Goal: Information Seeking & Learning: Learn about a topic

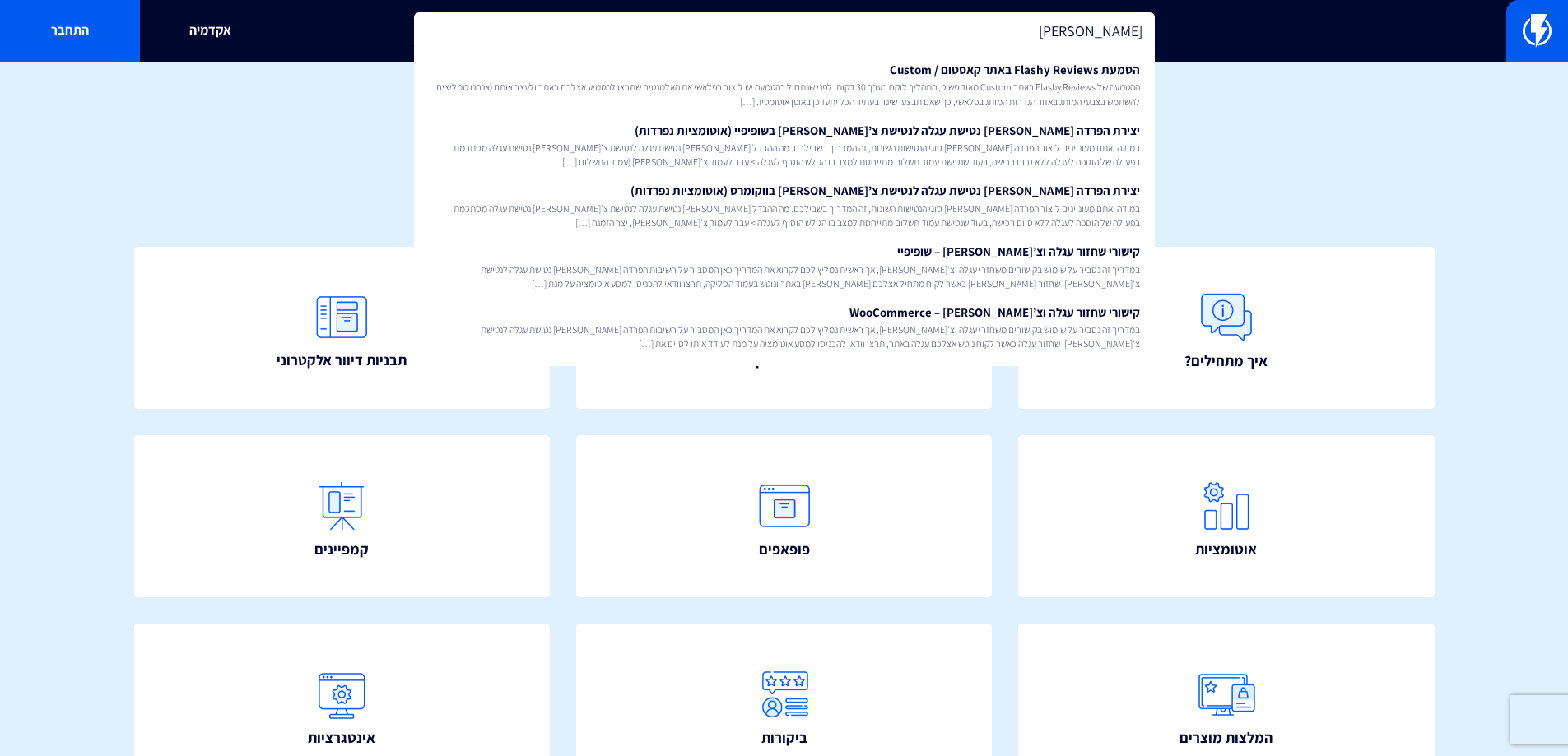
type input "קארד"
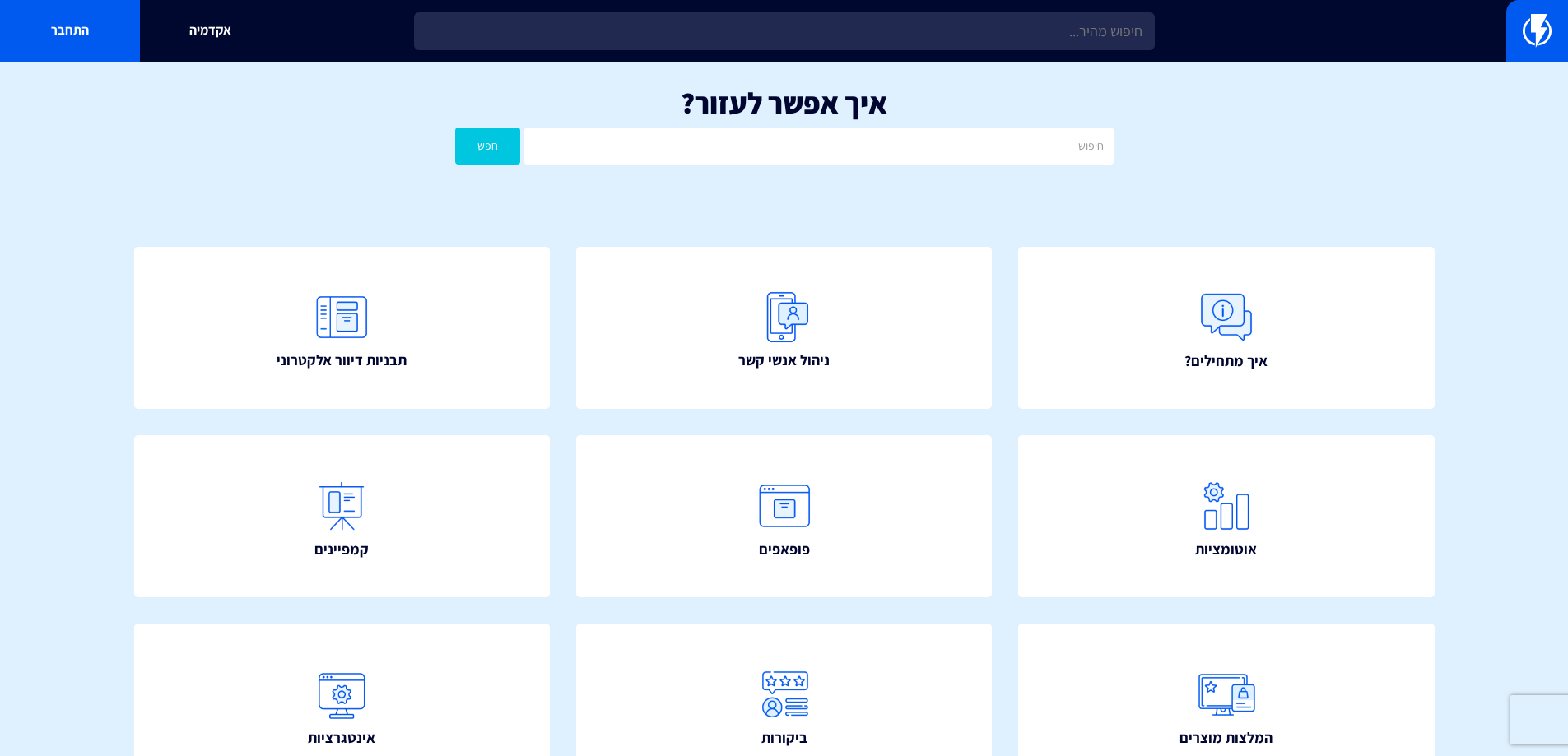
click at [301, 147] on div "איך אפשר לעזור? חפש" at bounding box center [784, 129] width 1568 height 136
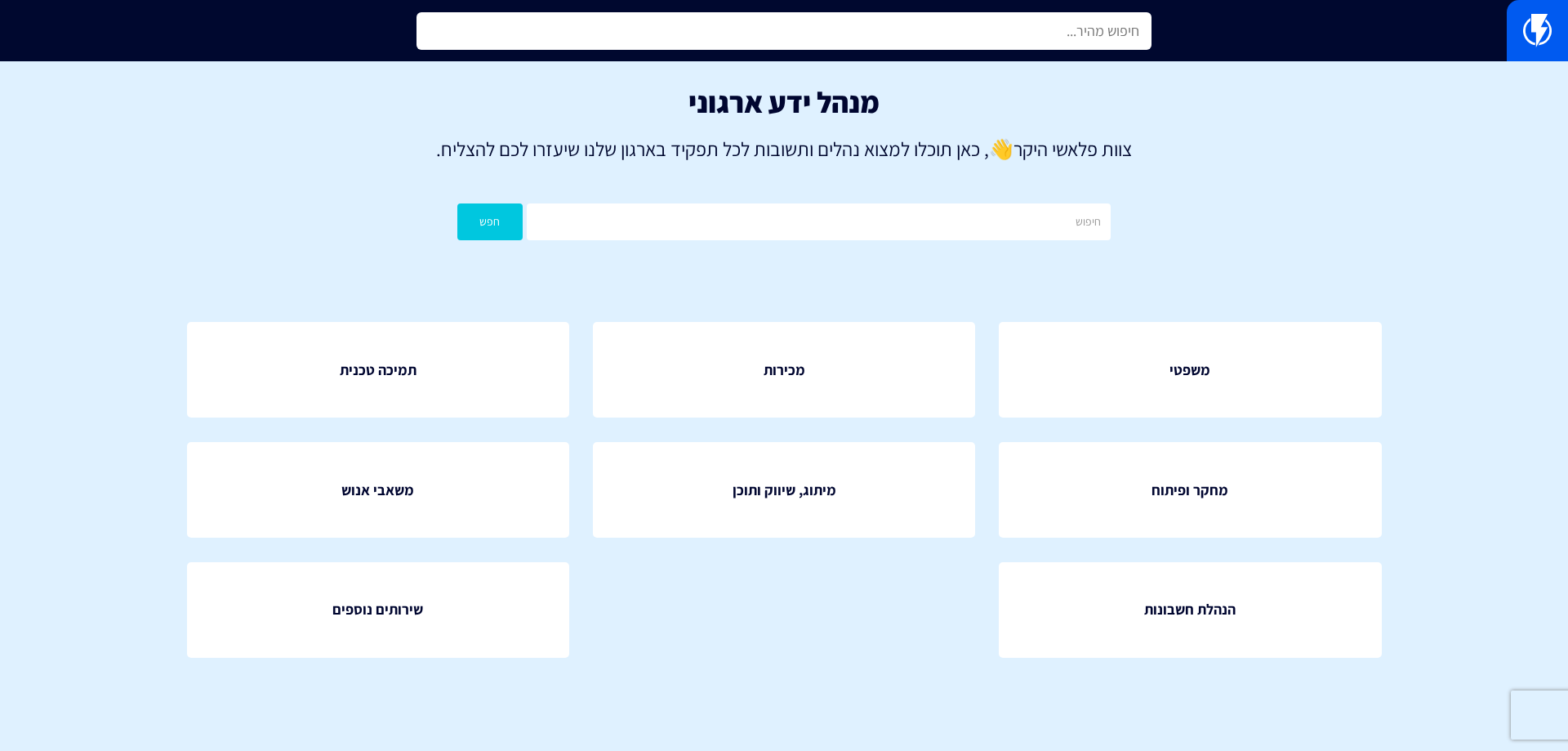
click at [893, 43] on input "text" at bounding box center [784, 32] width 735 height 38
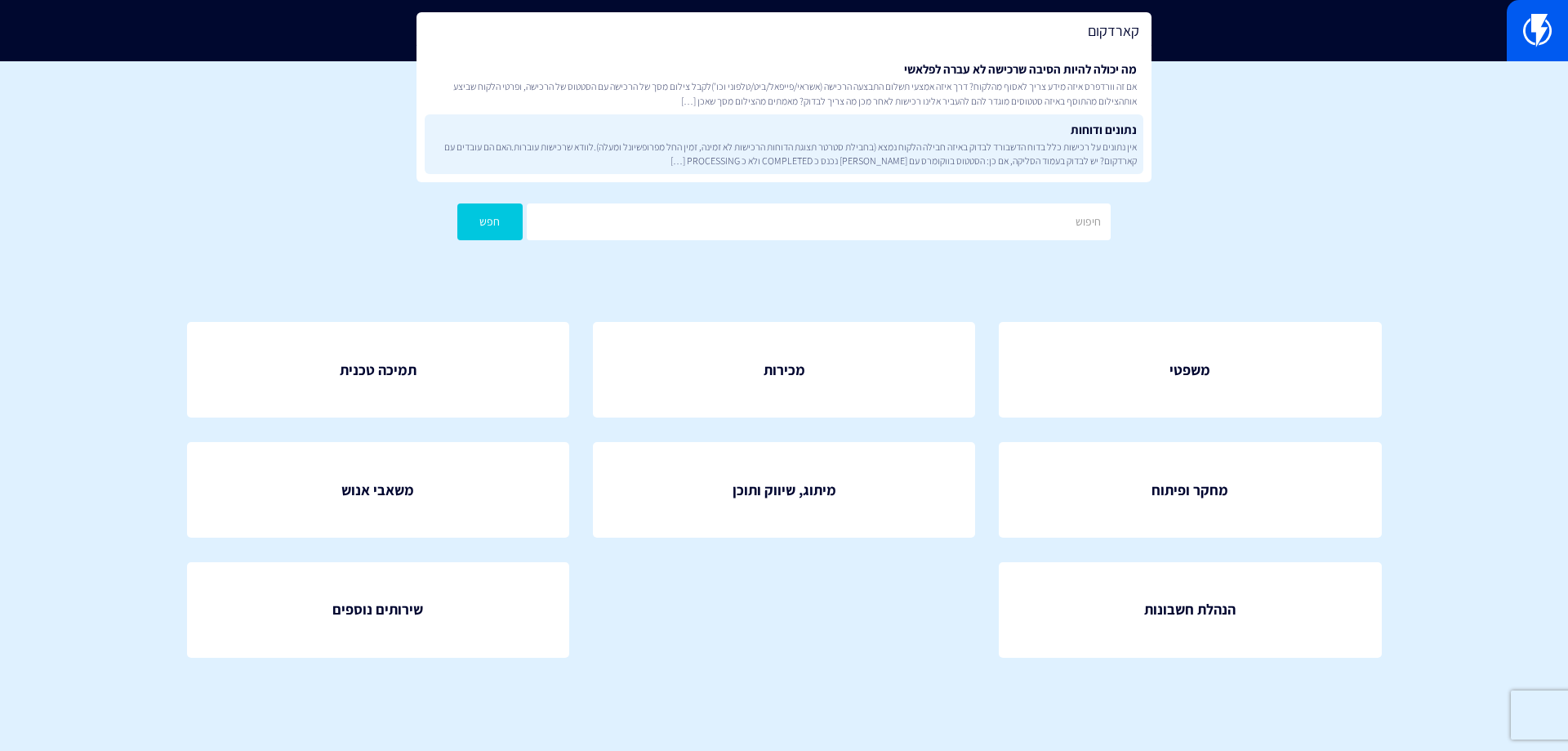
type input "קארדקום"
click at [873, 149] on span "אין נתונים על רכישות כלל בדוח הדשבורד לבדוק באיזה חבילה הלקוח נמצא (בחבילת סטרט…" at bounding box center [783, 153] width 705 height 28
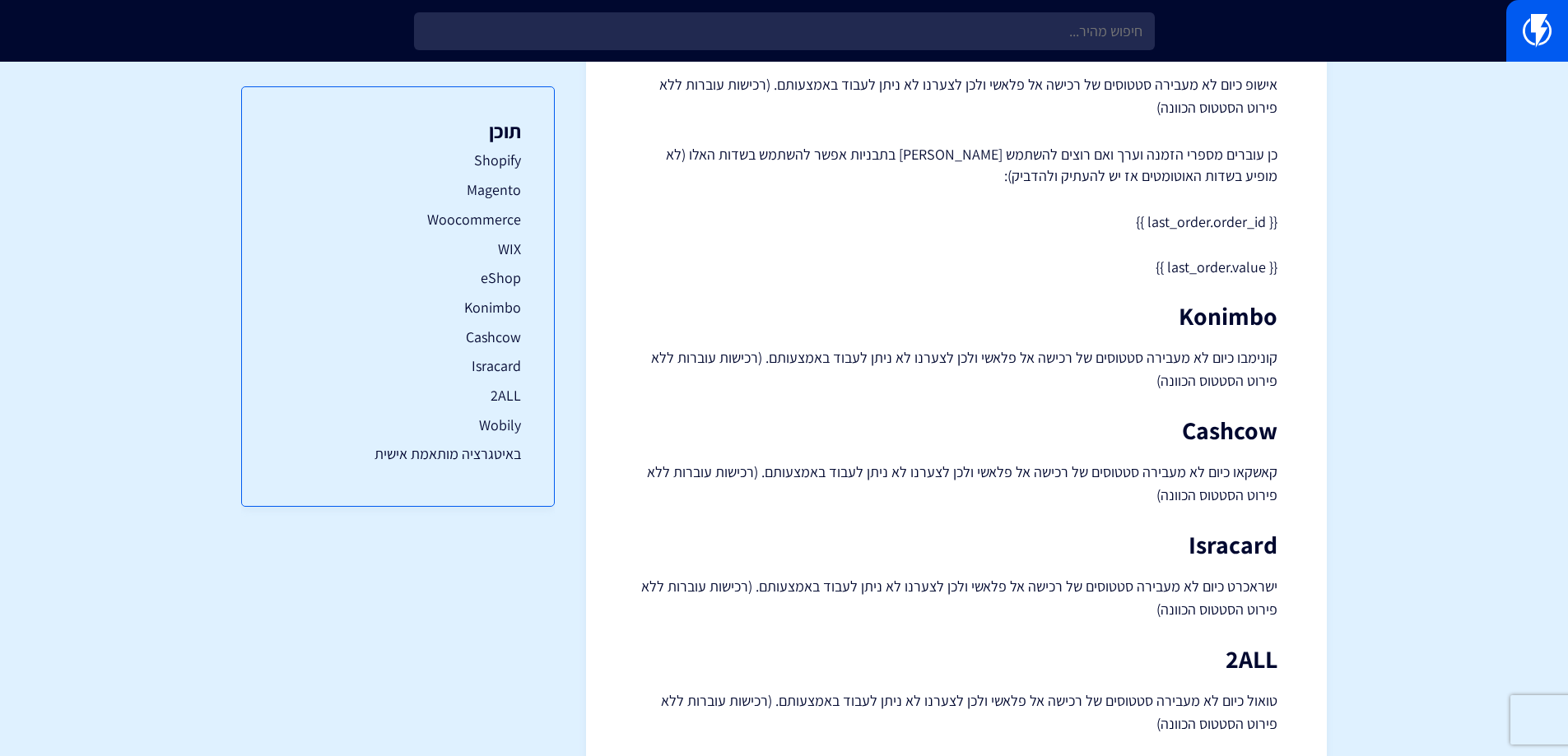
scroll to position [683, 0]
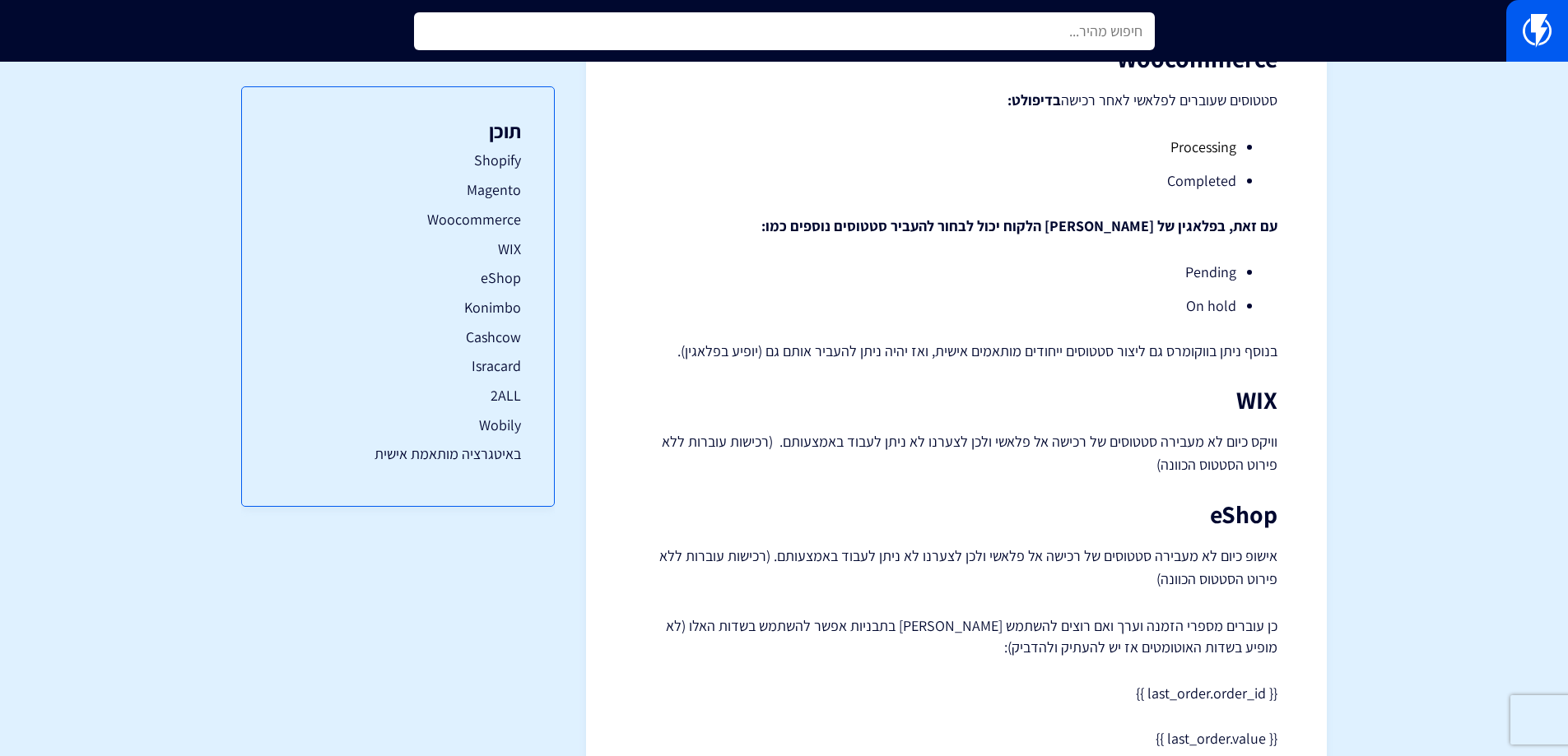
click at [1007, 35] on input "text" at bounding box center [784, 32] width 741 height 38
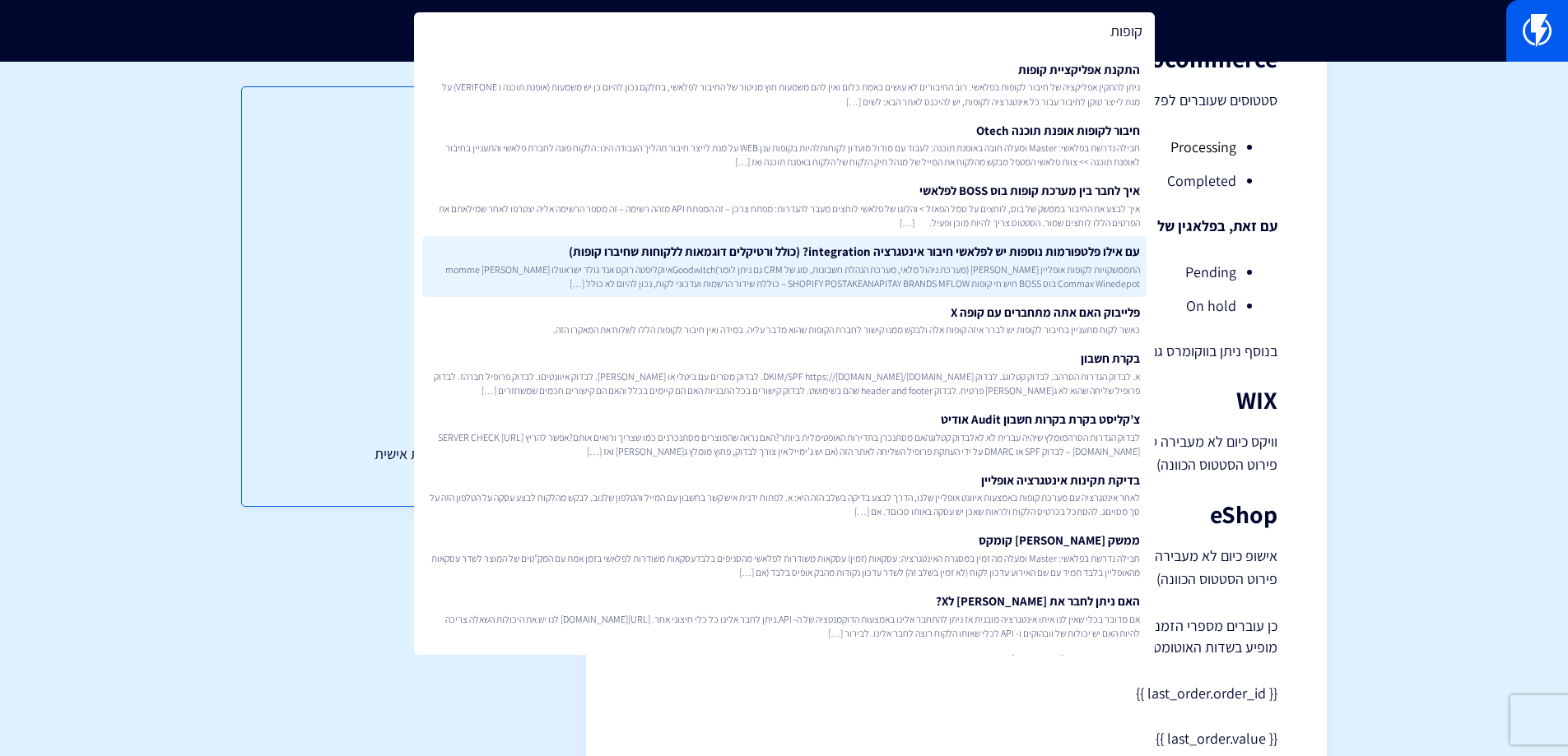
type input "קופות"
click at [1012, 264] on span "התממשקויות לקופות אופליין Linet לינט (מערכת ניהול מלאי, מערכת הנהלת חשבונות, סו…" at bounding box center [784, 276] width 711 height 28
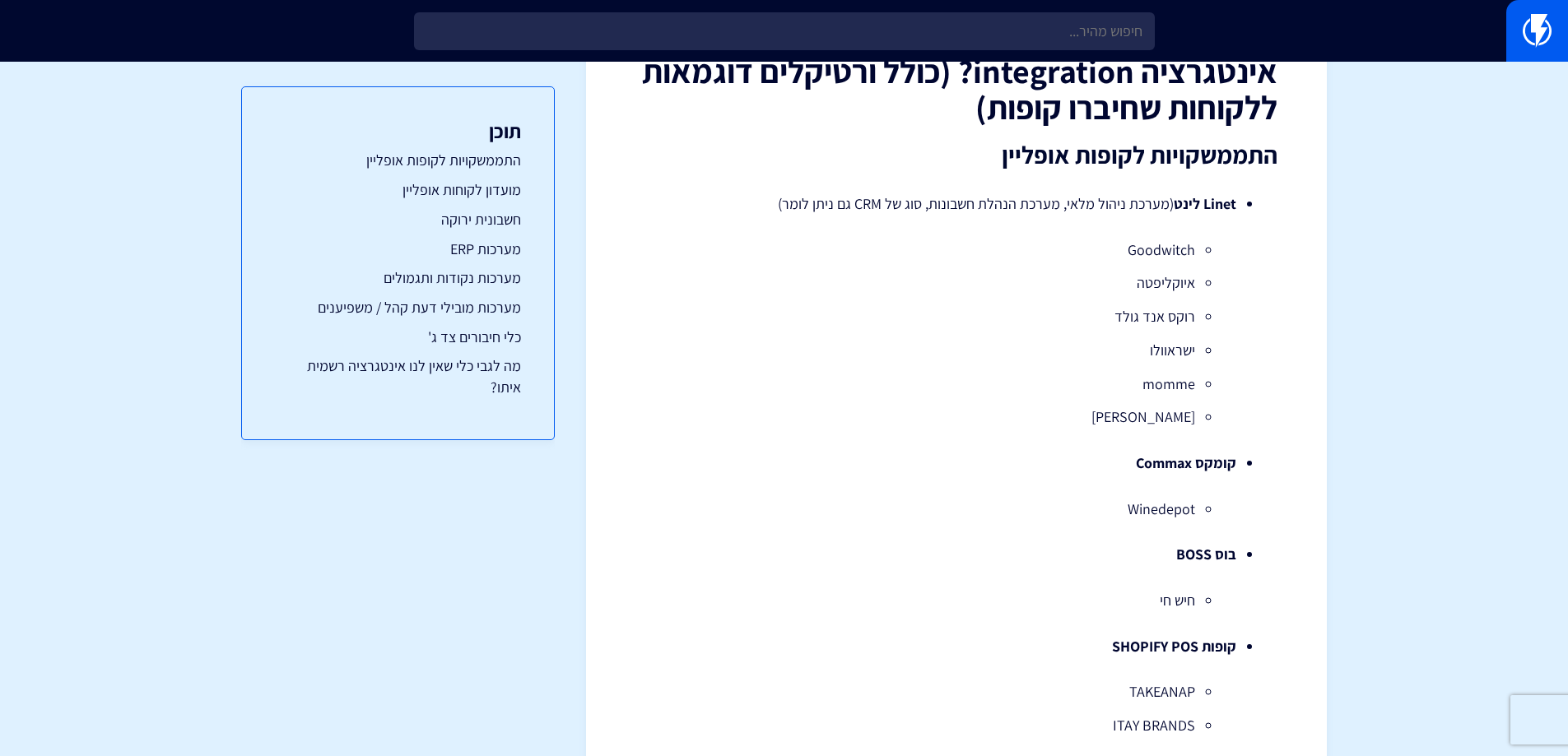
scroll to position [164, 0]
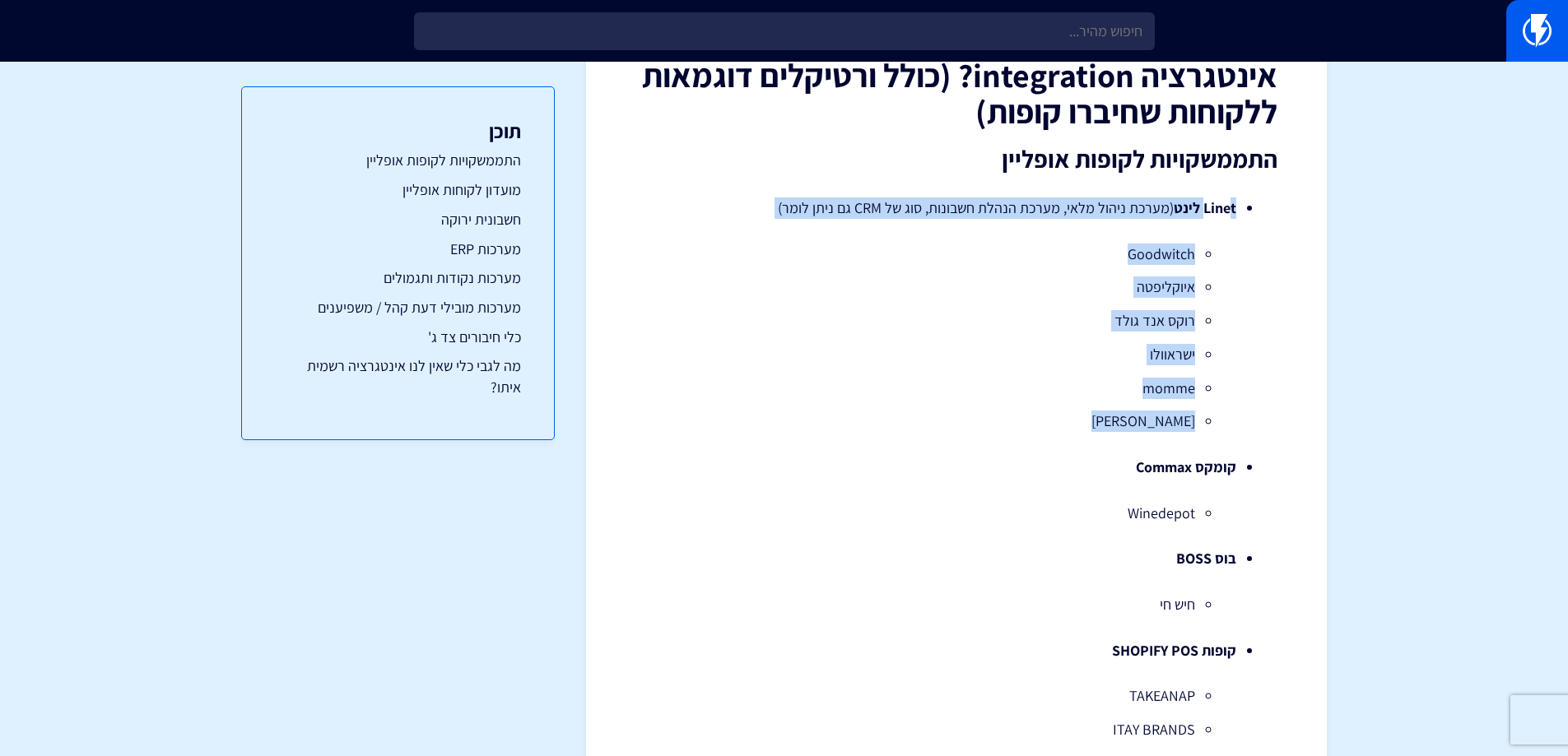
drag, startPoint x: 1232, startPoint y: 205, endPoint x: 1013, endPoint y: 450, distance: 328.6
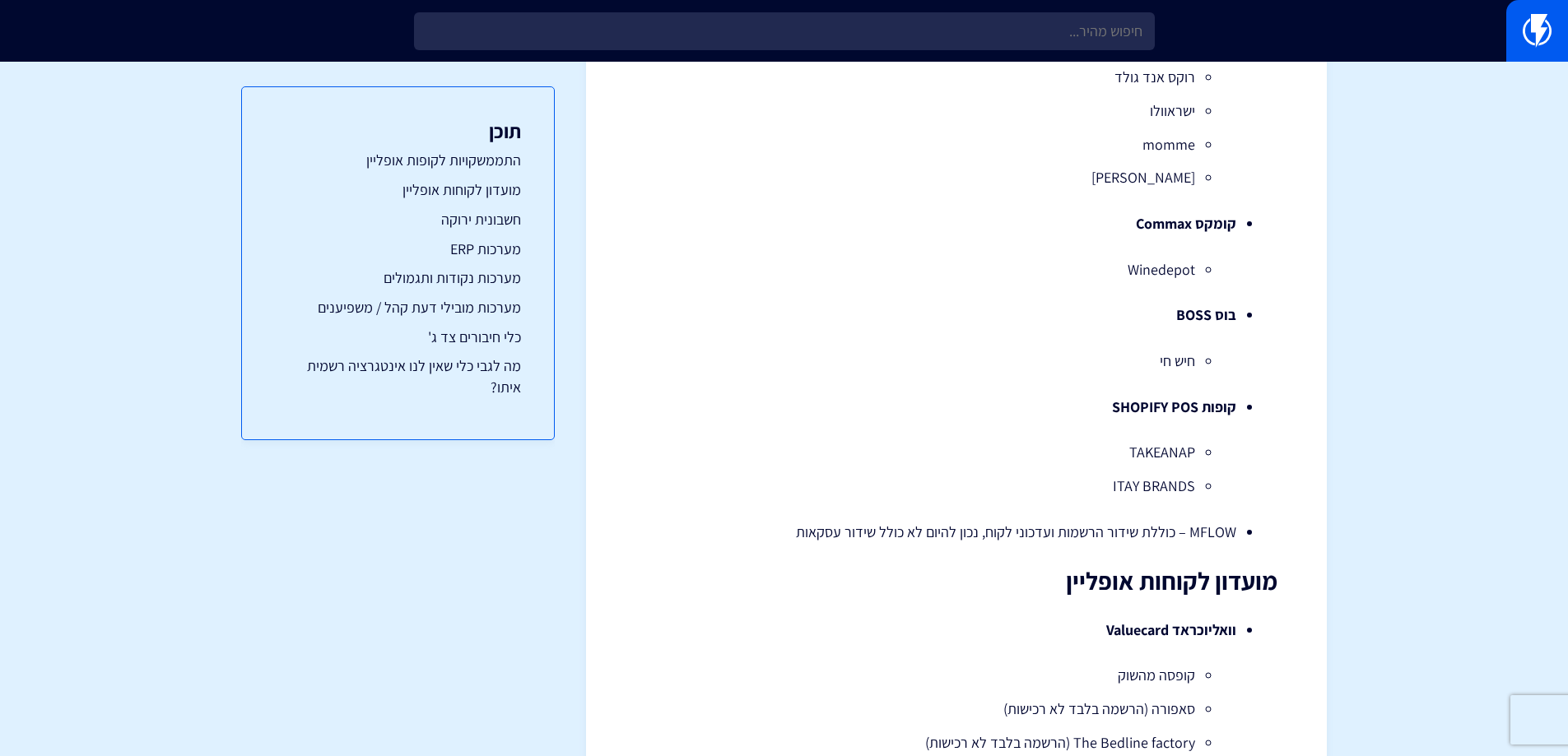
scroll to position [411, 0]
drag, startPoint x: 1220, startPoint y: 225, endPoint x: 1106, endPoint y: 230, distance: 114.1
click at [1112, 230] on li "קומקס Commax Winedepot" at bounding box center [956, 243] width 559 height 67
drag, startPoint x: 1049, startPoint y: 267, endPoint x: 1054, endPoint y: 312, distance: 45.3
click at [1047, 270] on li "Winedepot" at bounding box center [956, 266] width 477 height 21
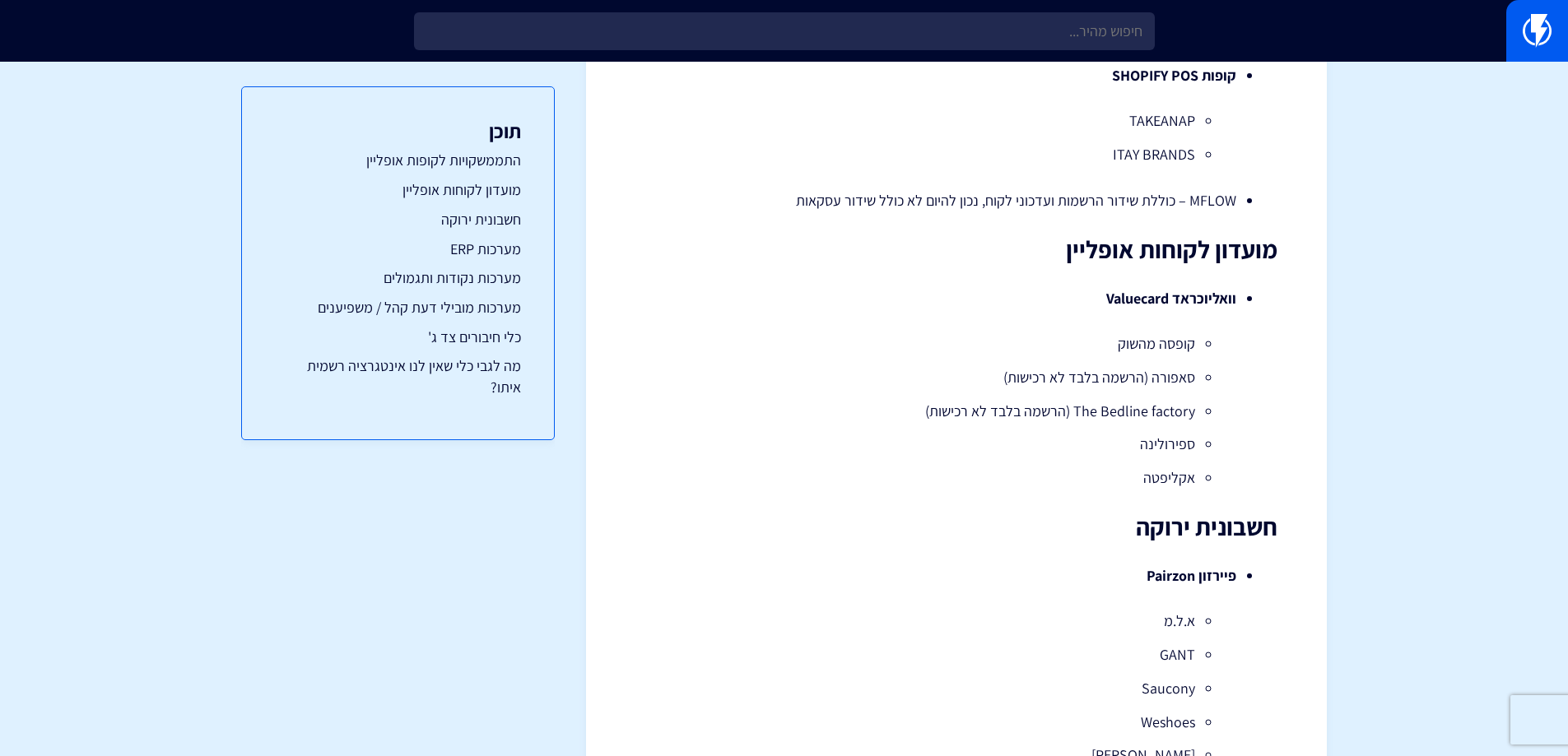
scroll to position [740, 0]
drag, startPoint x: 1226, startPoint y: 297, endPoint x: 1091, endPoint y: 307, distance: 135.4
click at [1101, 307] on li "וואליוכראד Valuecard קופסה מהשוק סאפורה (הרשמה בלבד לא רכישות) The Bedline fact…" at bounding box center [956, 388] width 559 height 201
click at [1064, 306] on li "וואליוכראד Valuecard קופסה מהשוק סאפורה (הרשמה בלבד לא רכישות) The Bedline fact…" at bounding box center [956, 388] width 559 height 201
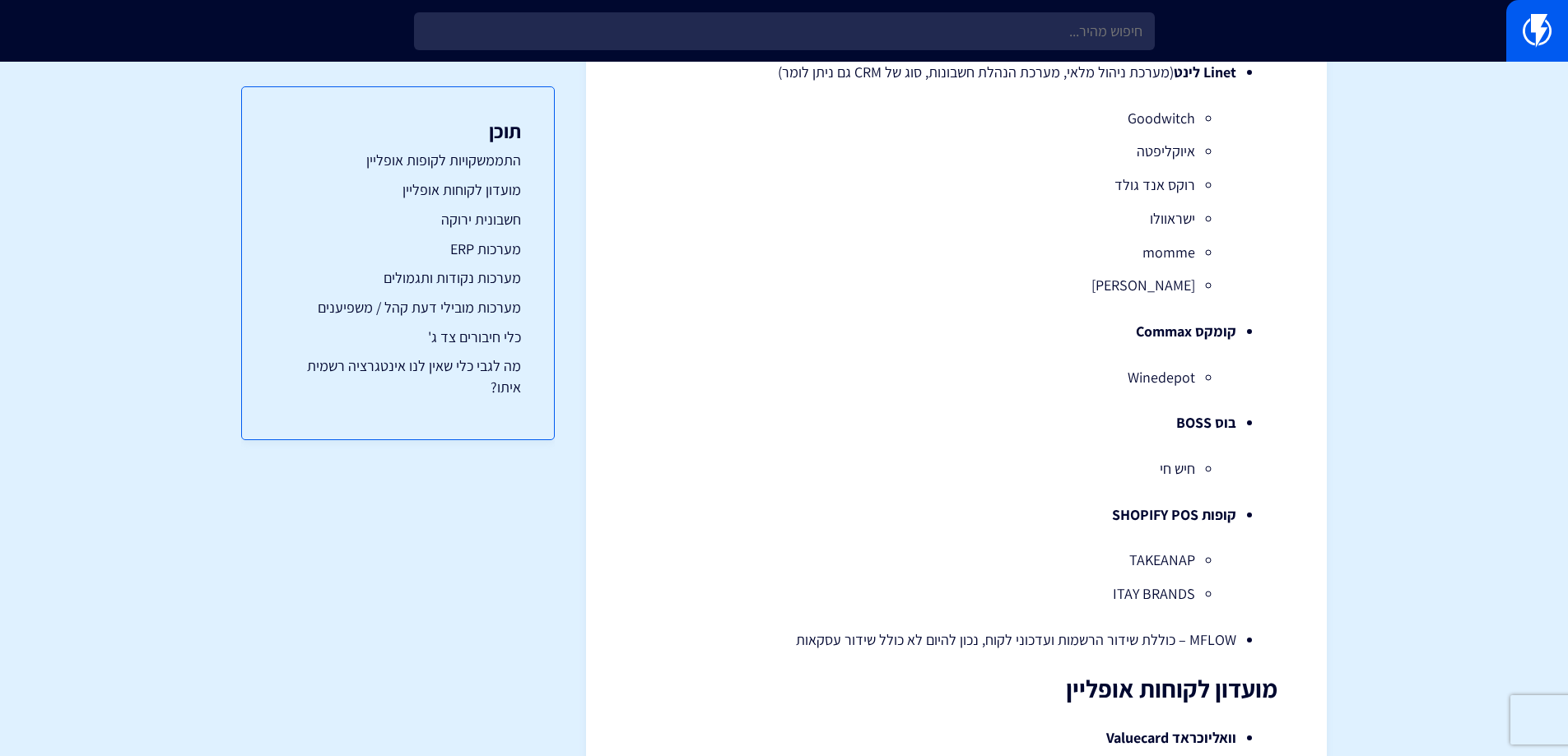
scroll to position [0, 0]
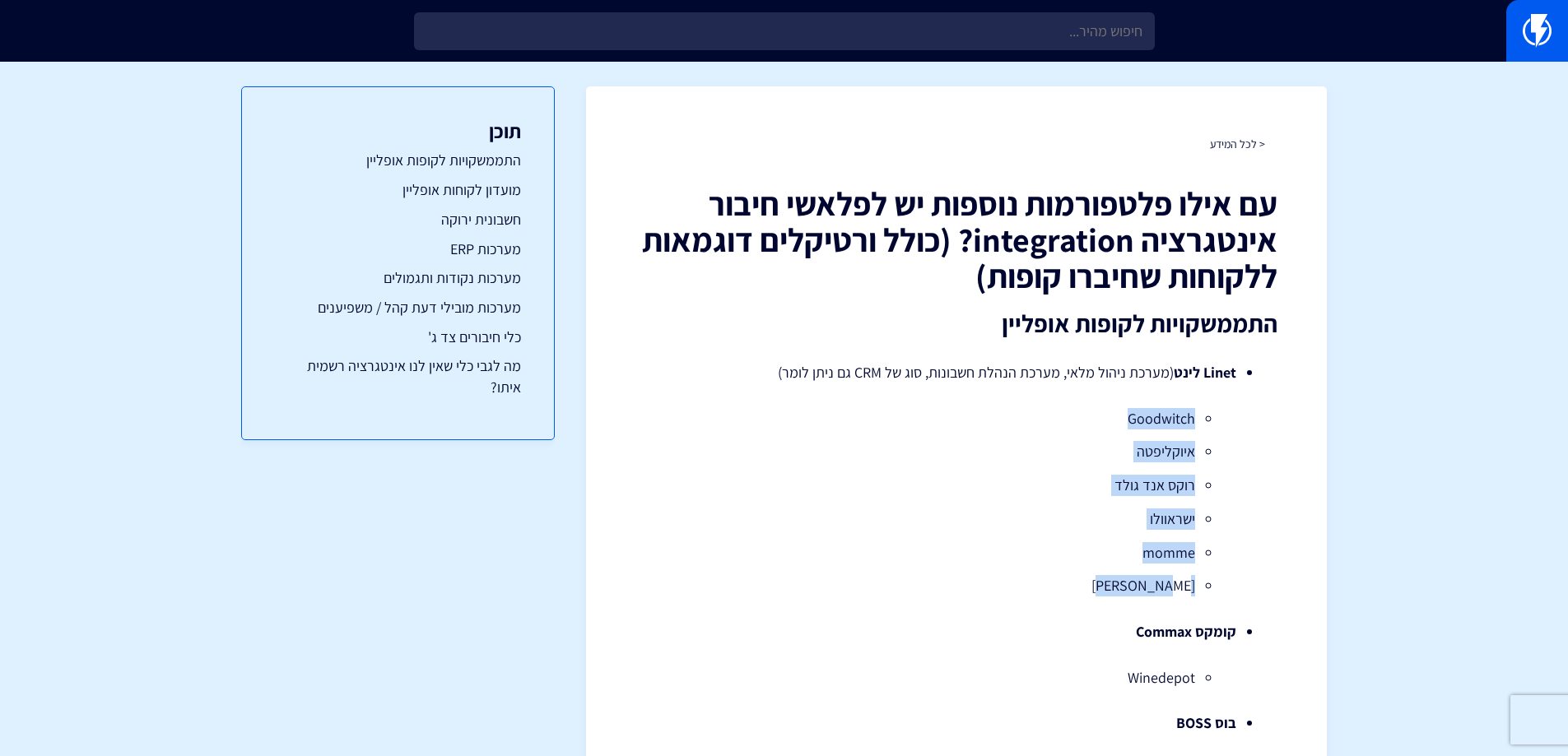
drag, startPoint x: 1213, startPoint y: 405, endPoint x: 1067, endPoint y: 591, distance: 236.5
click at [1067, 591] on li "Linet לינט (מערכת ניהול מלאי, מערכת הנהלת חשבונות, סוג של CRM גם ניתן לומר) Goo…" at bounding box center [956, 479] width 559 height 234
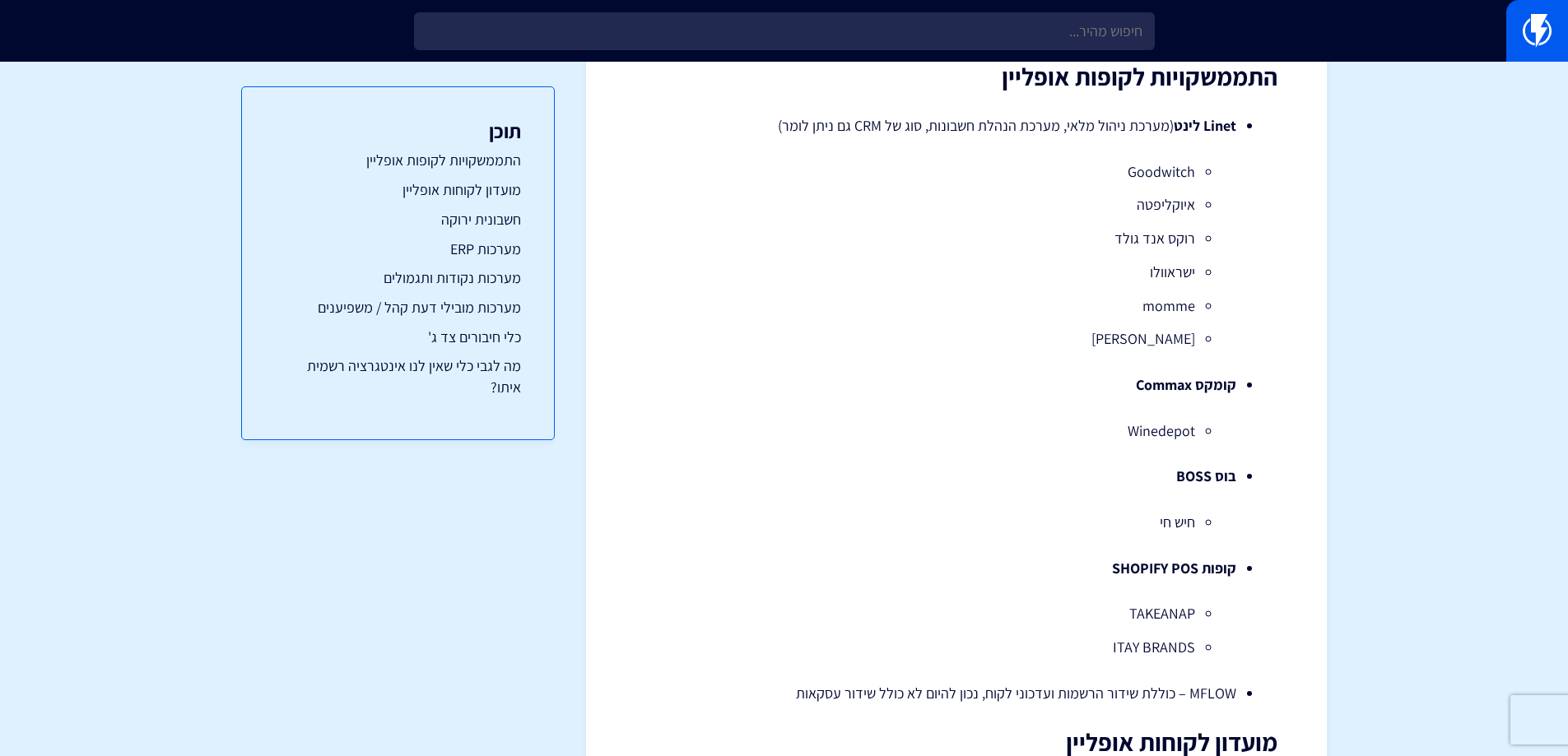
click at [1054, 487] on li "בוס BOSS חיש חי" at bounding box center [956, 499] width 559 height 67
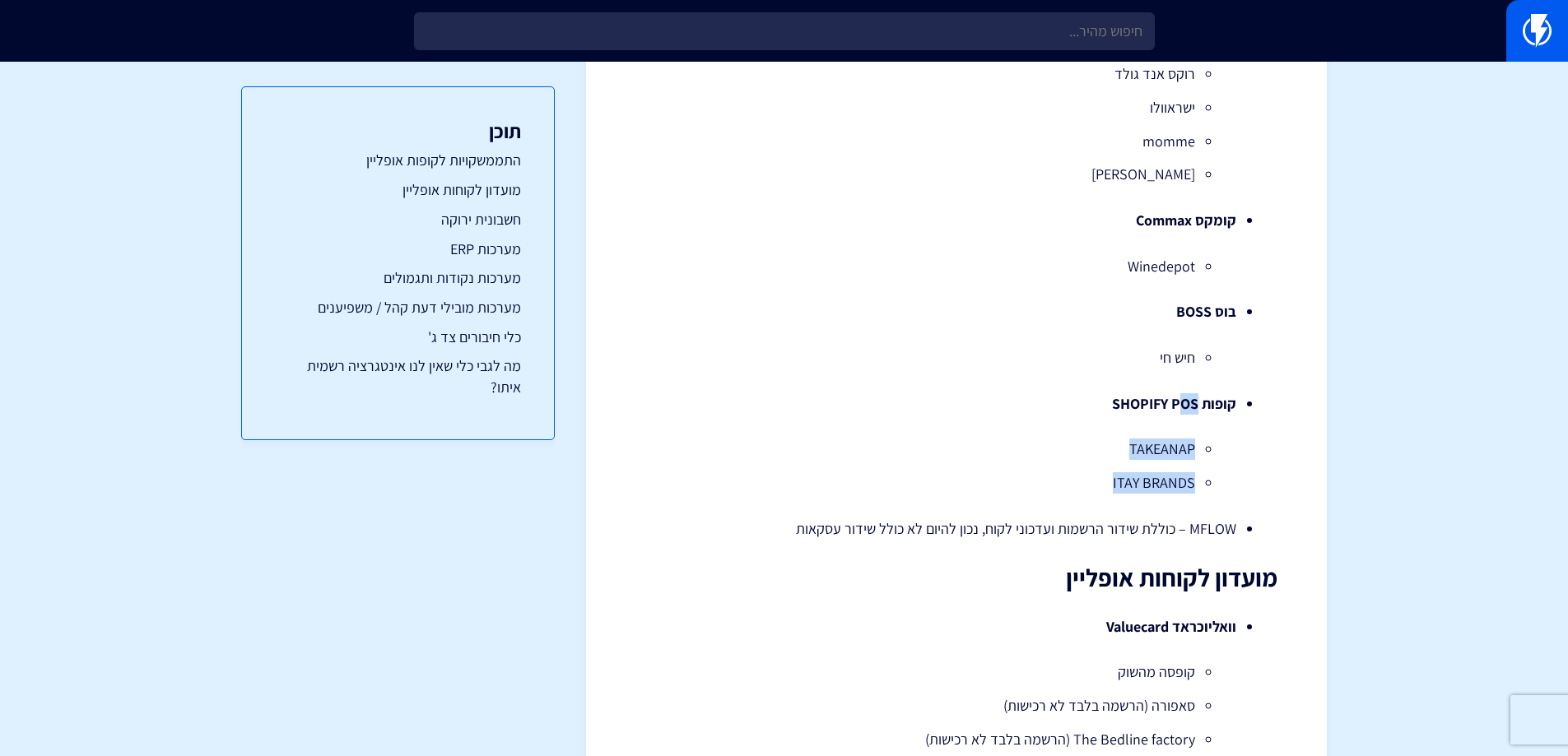
drag, startPoint x: 1184, startPoint y: 410, endPoint x: 1041, endPoint y: 466, distance: 153.6
click at [1044, 463] on li "קופות SHOPIFY POS TAKEANAP ITAY BRANDS" at bounding box center [956, 443] width 559 height 100
click at [1041, 466] on ul "TAKEANAP ITAY BRANDS" at bounding box center [956, 466] width 510 height 55
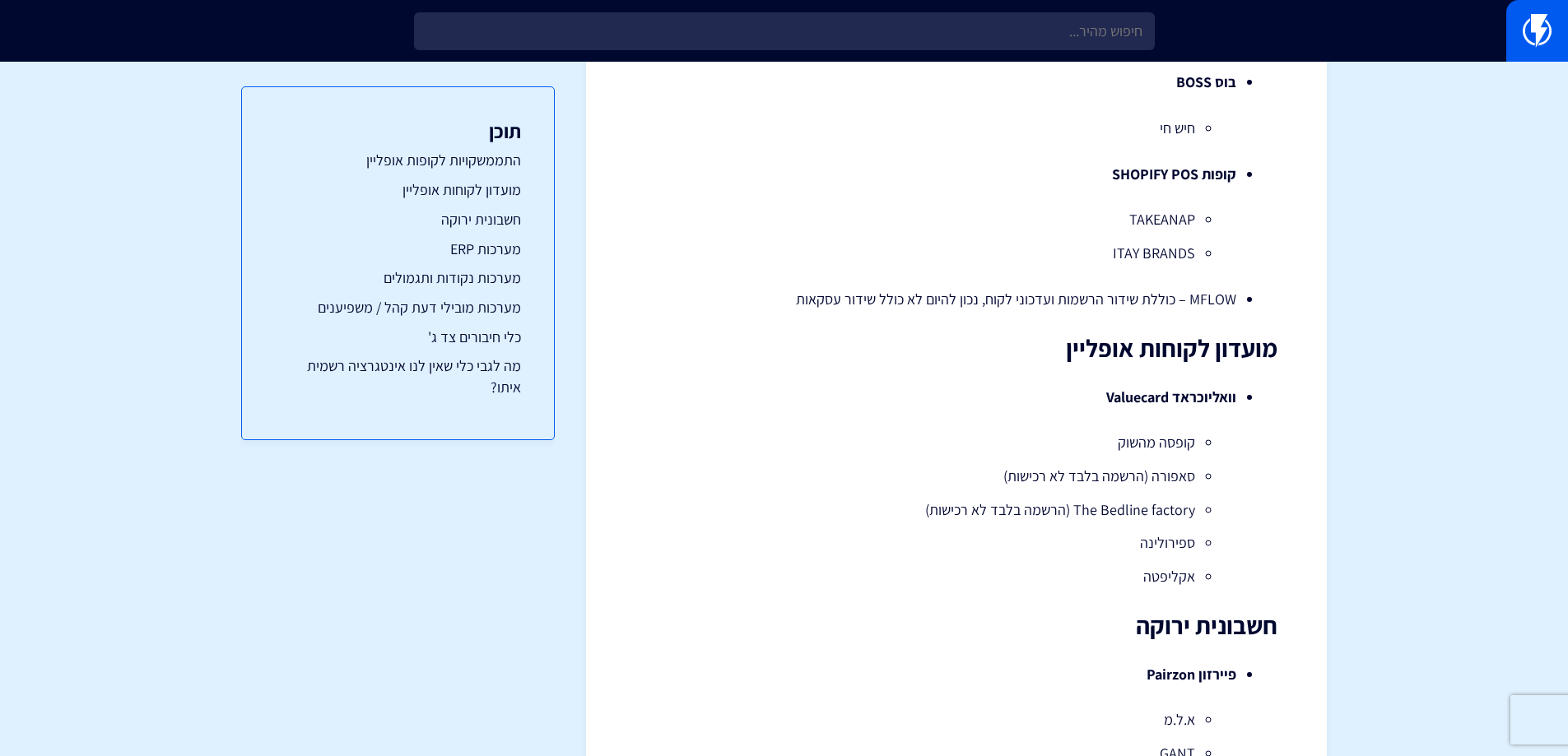
scroll to position [658, 0]
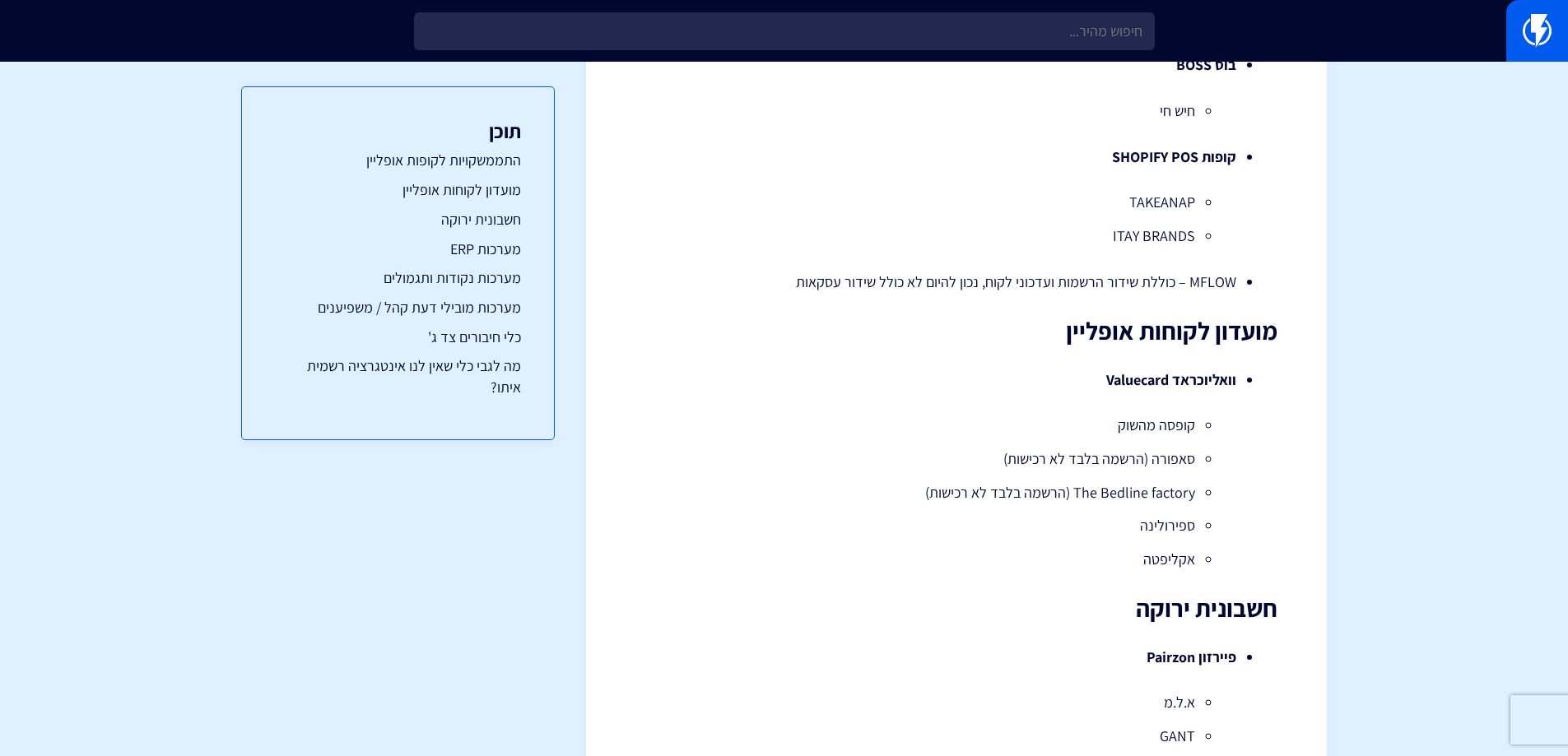
drag, startPoint x: 1459, startPoint y: 563, endPoint x: 1342, endPoint y: 508, distance: 129.3
click at [1459, 563] on section "< לכל המידע עם אילו פלטפורמות נוספות יש לפלאשי חיבור אינטגרציה integration? (כו…" at bounding box center [784, 754] width 1568 height 2702
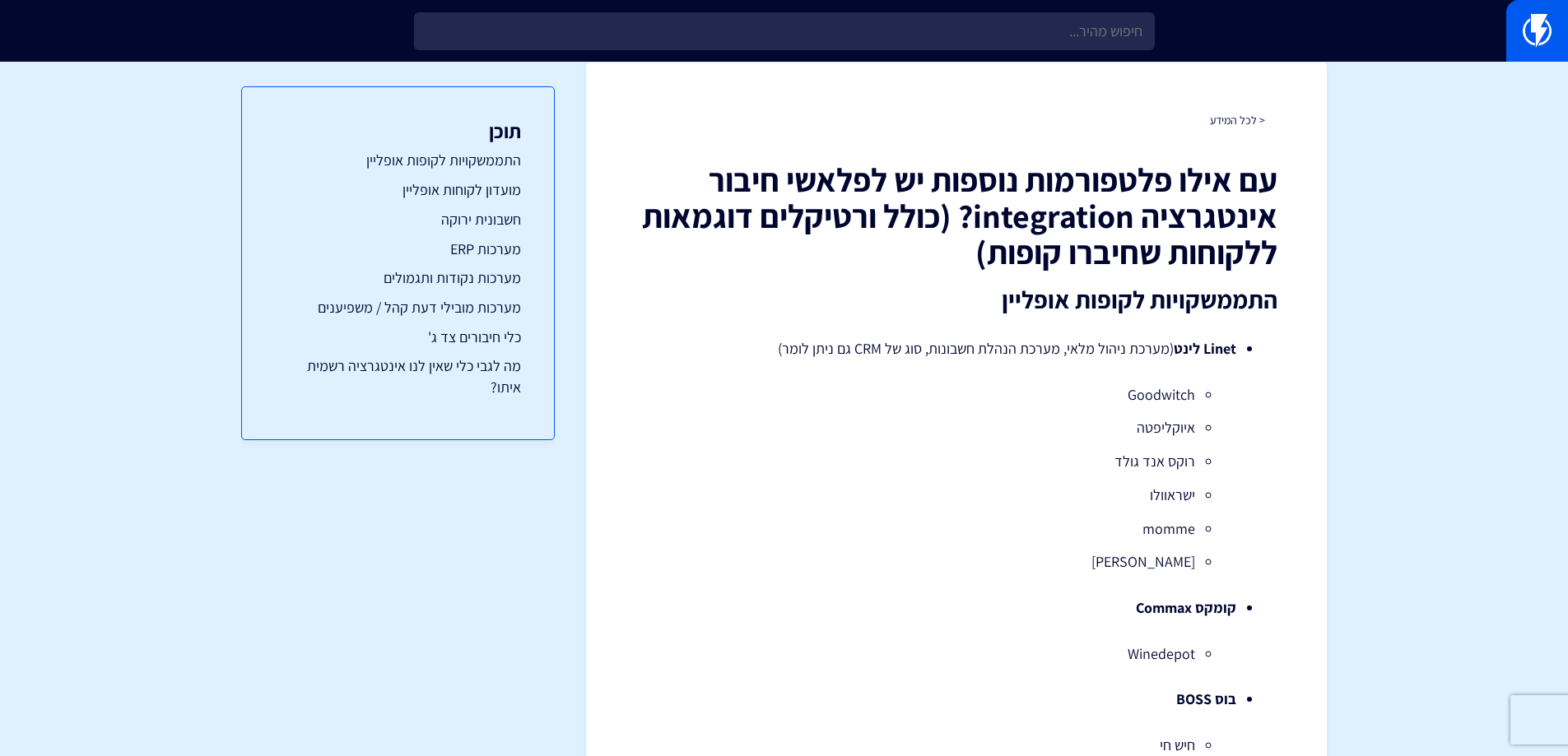
scroll to position [0, 0]
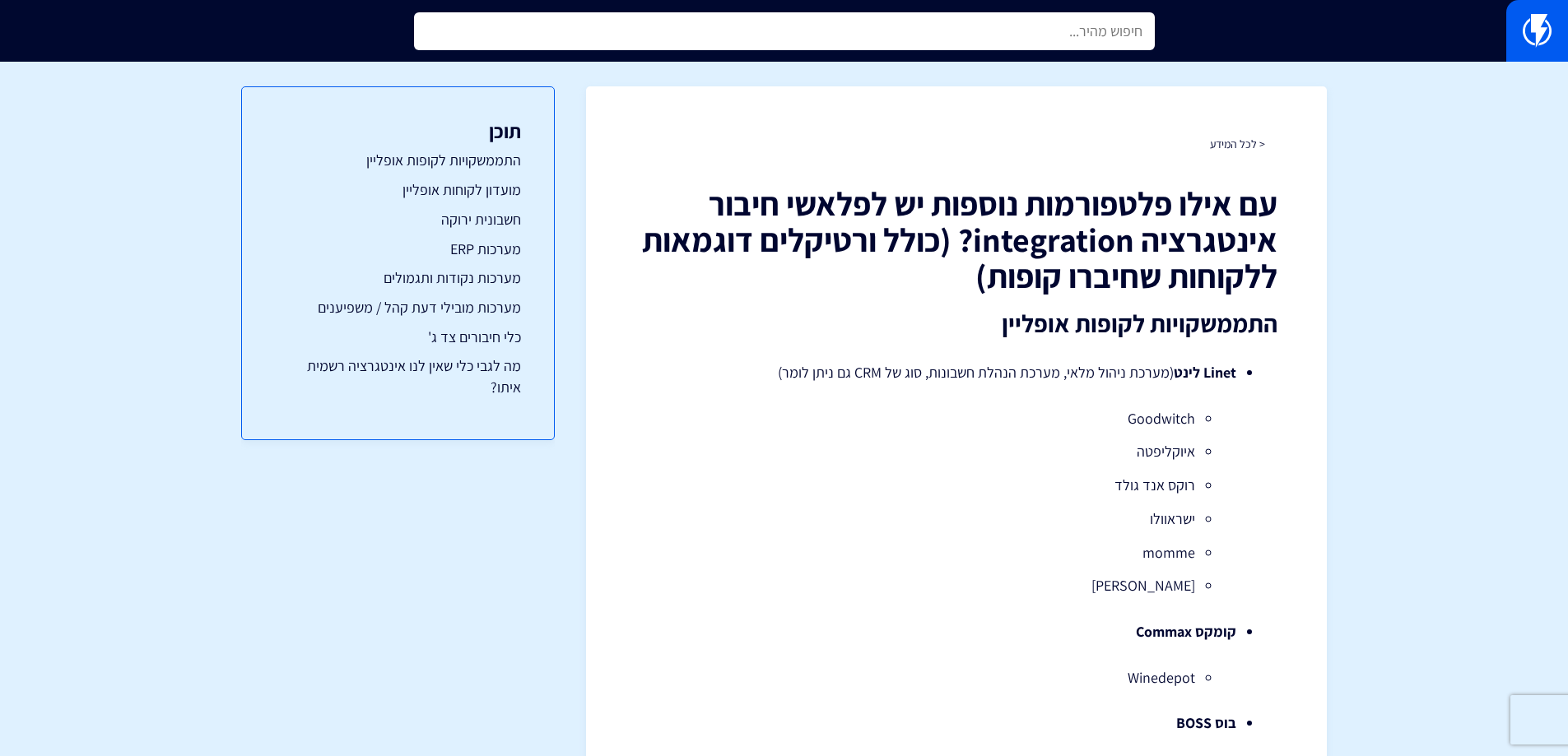
click at [880, 44] on input "text" at bounding box center [784, 32] width 741 height 38
type input "קרדקום"
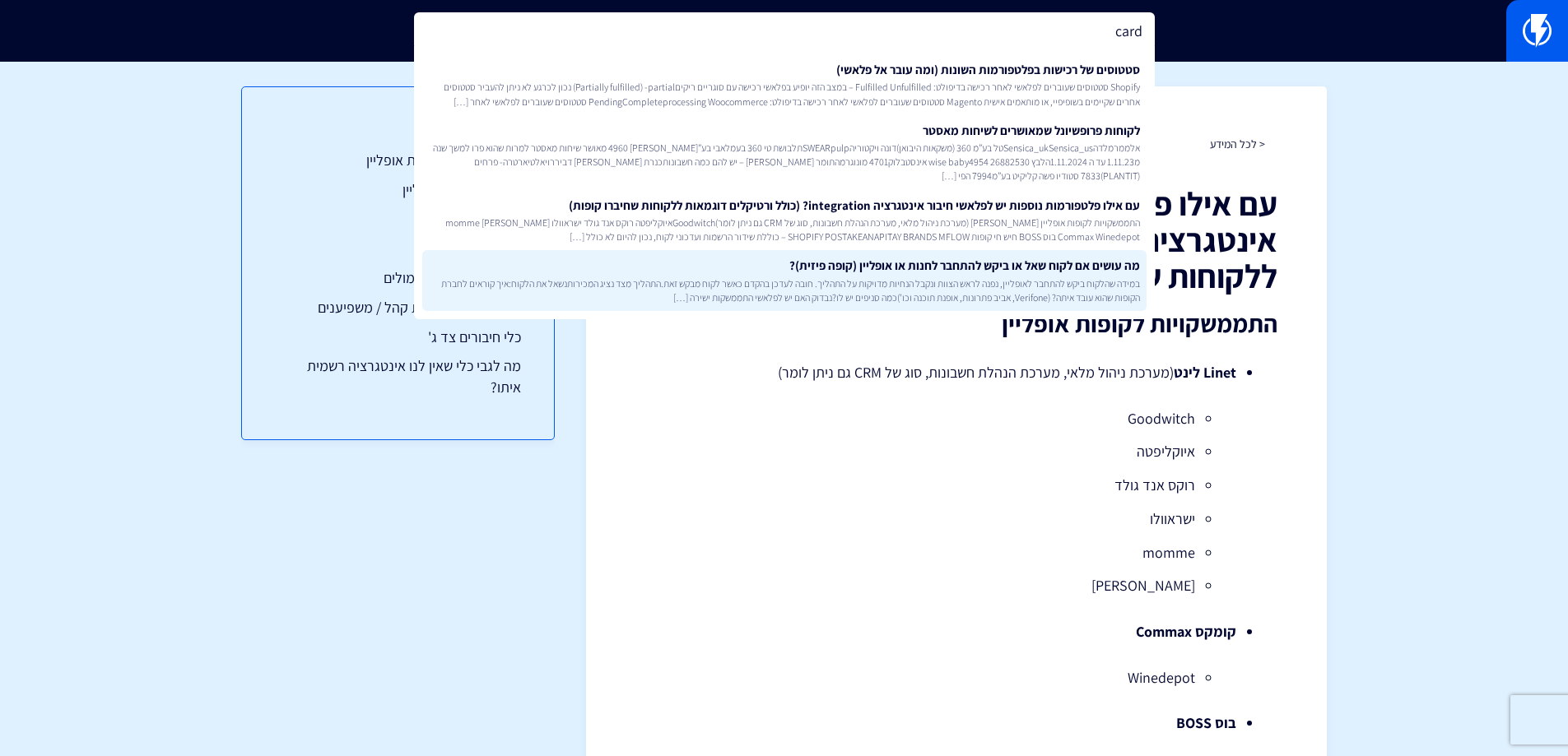
type input "card"
click at [697, 287] on span "במידה שהלקוח ביקש להתחבר לאופליין, נפנה לראש הצוות ונקבל הנחיות מדויקות על התהל…" at bounding box center [784, 290] width 711 height 28
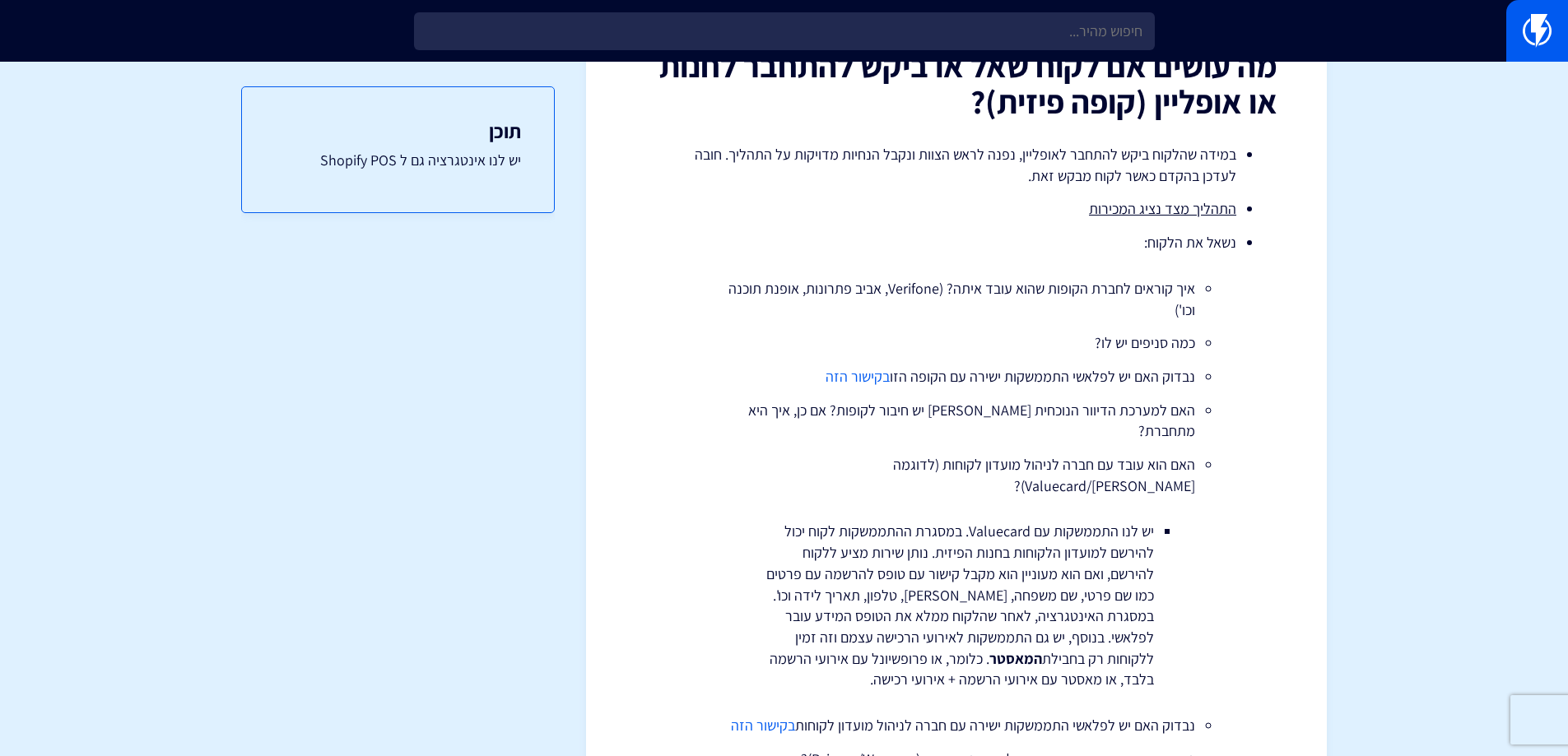
scroll to position [164, 0]
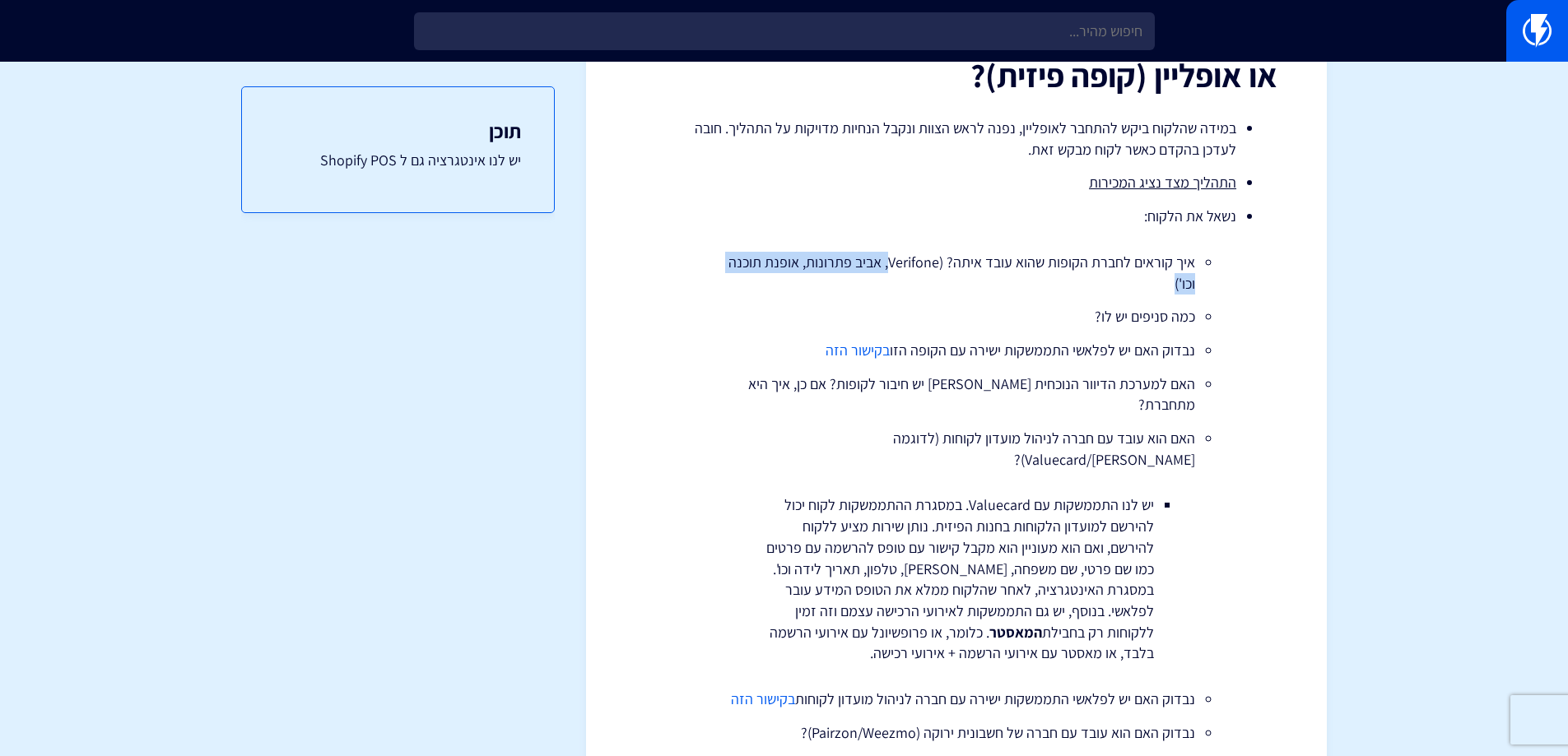
drag, startPoint x: 810, startPoint y: 262, endPoint x: 678, endPoint y: 288, distance: 134.5
click at [678, 288] on li "נשאל את הלקוח: איך קוראים לחברת הקופות שהוא עובד איתה? (Verifone, אביב פתרונות,…" at bounding box center [956, 583] width 559 height 753
drag, startPoint x: 1064, startPoint y: 318, endPoint x: 973, endPoint y: 322, distance: 91.1
click at [1009, 320] on ul "איך קוראים לחברת הקופות שהוא עובד איתה? (Verifone, אביב פתרונות, אופנת תוכנה וכ…" at bounding box center [956, 605] width 510 height 707
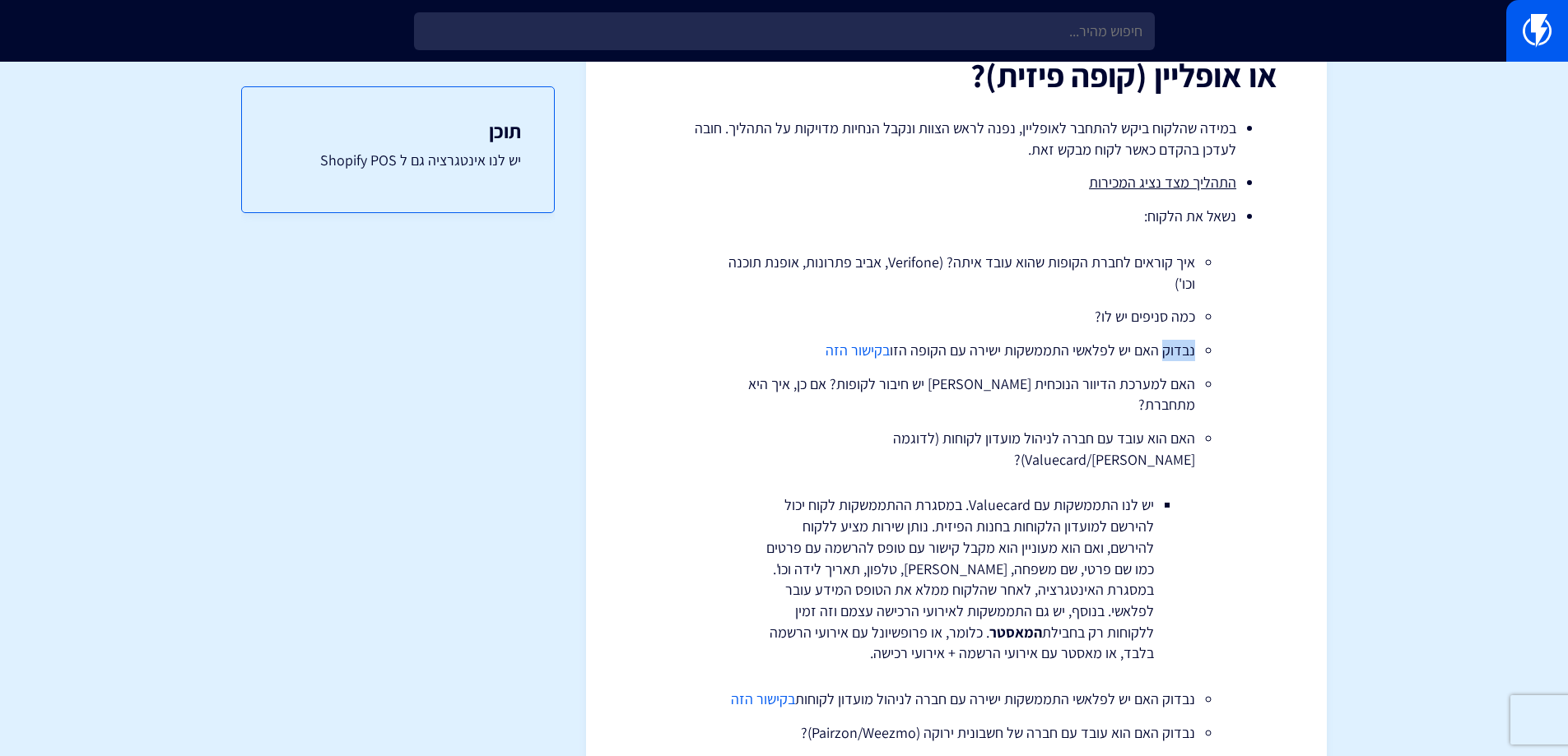
click at [972, 323] on li "כמה סניפים יש לו?" at bounding box center [956, 316] width 477 height 21
drag, startPoint x: 920, startPoint y: 352, endPoint x: 908, endPoint y: 356, distance: 12.6
click at [908, 356] on li "נבדוק האם יש לפלאשי התממשקות ישירה עם הקופה הזו בקישור הזה" at bounding box center [956, 350] width 477 height 21
click at [885, 368] on ul "איך קוראים לחברת הקופות שהוא עובד איתה? (Verifone, אביב פתרונות, אופנת תוכנה וכ…" at bounding box center [956, 605] width 510 height 707
click at [853, 345] on link "בקישור הזה" at bounding box center [857, 350] width 64 height 19
